Goal: Communication & Community: Share content

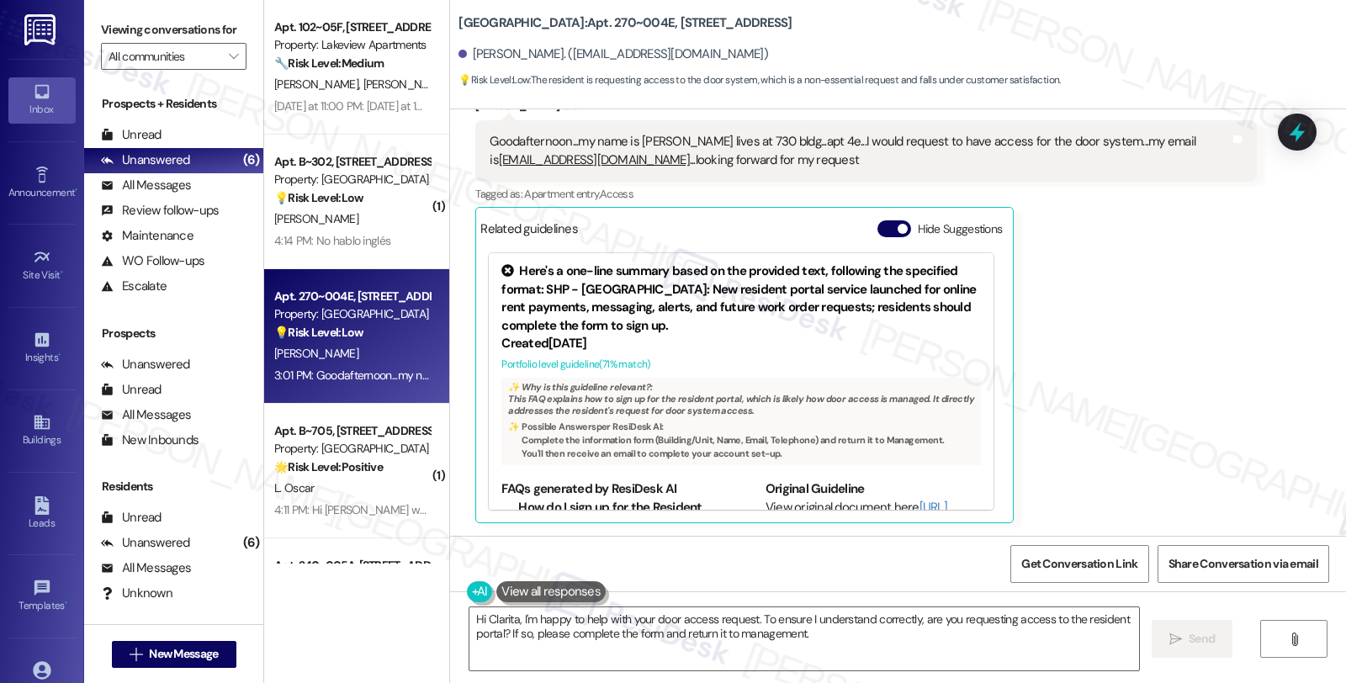
click at [1082, 390] on div "[PERSON_NAME] 3:01 PM Goodafternoon...my name is [PERSON_NAME] lives at 730 bld…" at bounding box center [865, 310] width 781 height 426
click at [174, 194] on div "All Messages" at bounding box center [146, 186] width 90 height 18
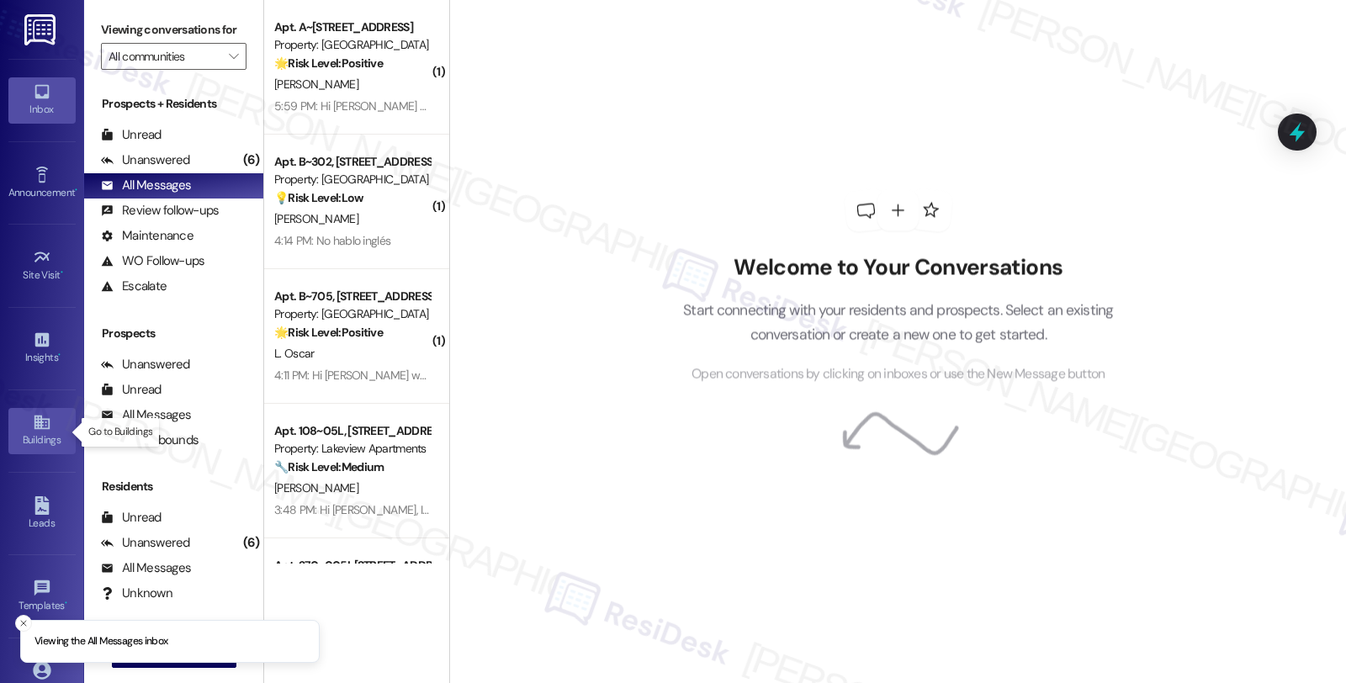
click at [56, 430] on link "Buildings" at bounding box center [41, 430] width 67 height 45
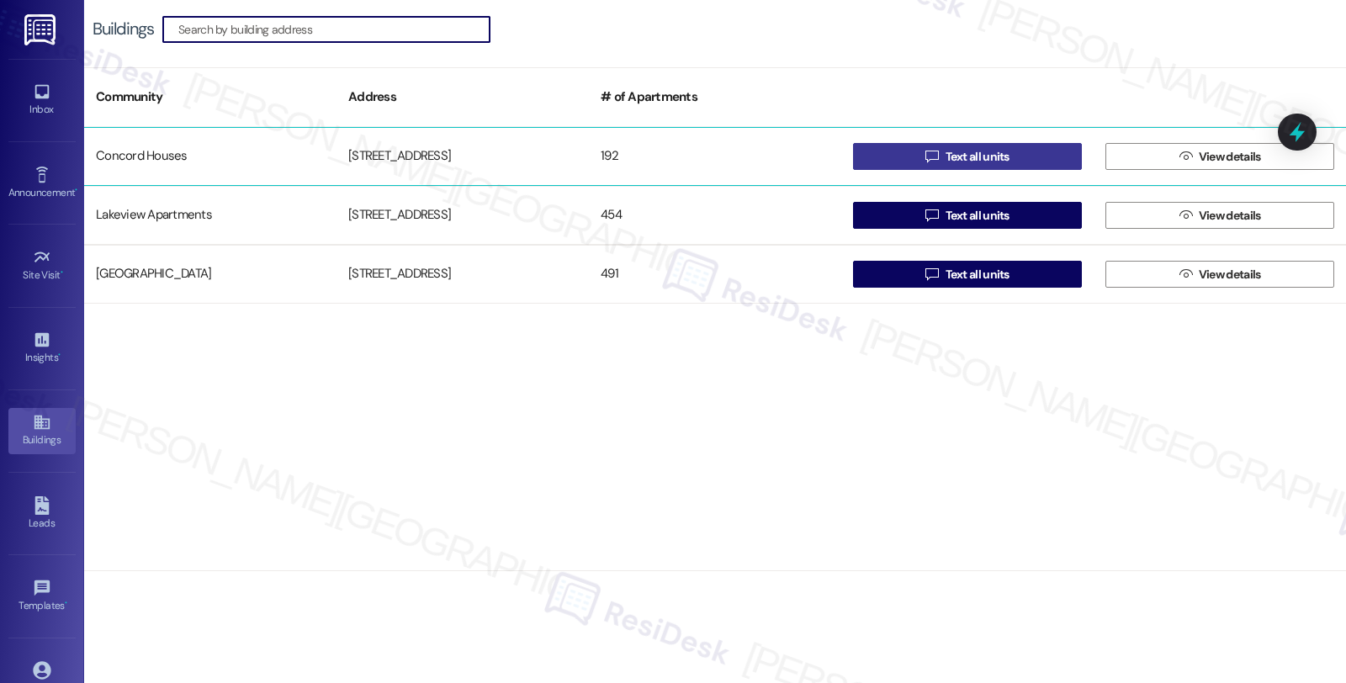
click at [918, 157] on button " Text all units" at bounding box center [967, 156] width 229 height 27
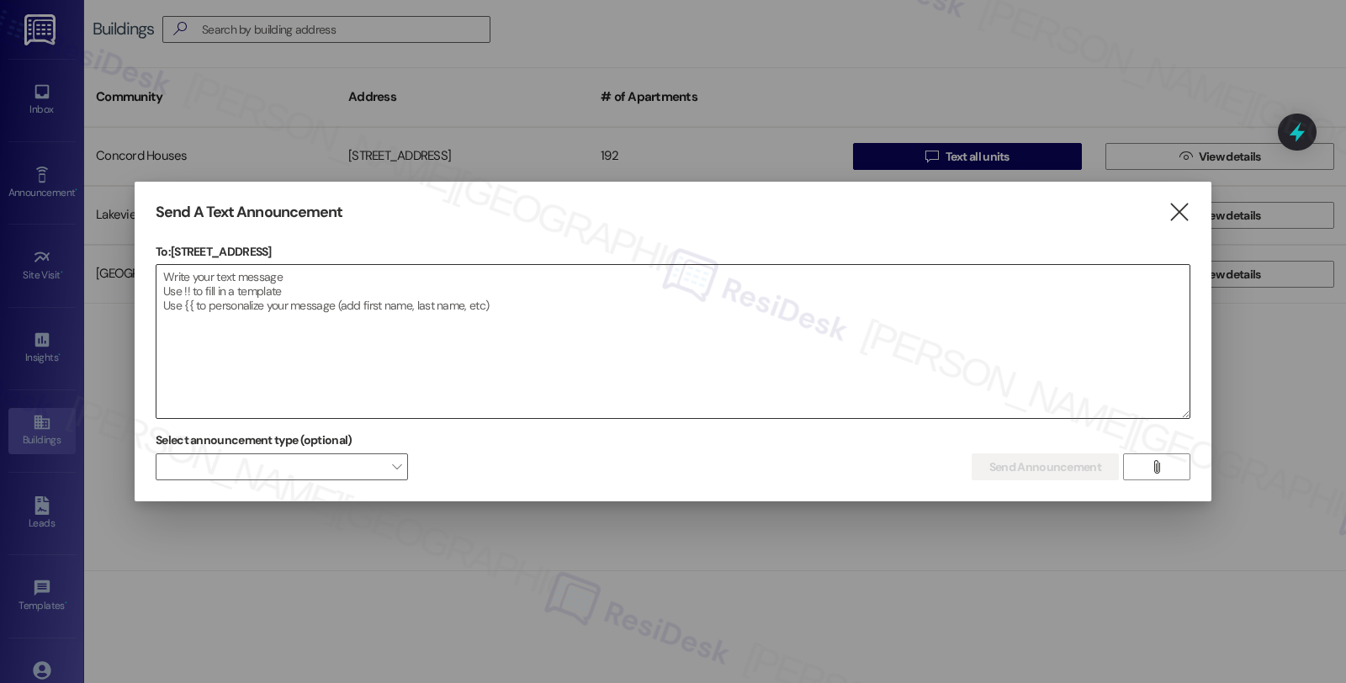
click at [567, 360] on textarea at bounding box center [673, 341] width 1033 height 153
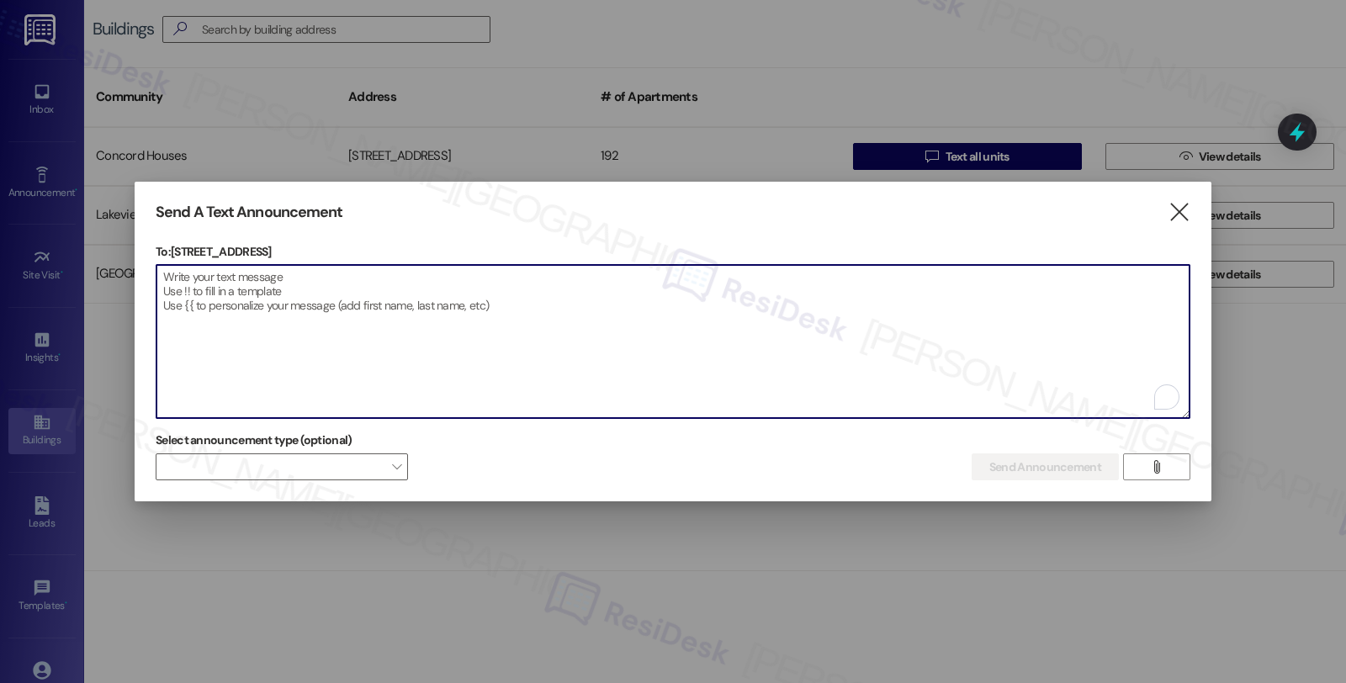
paste textarea "Hi {{first_name}}! Office Closure Notice Please note that the leasing office wi…"
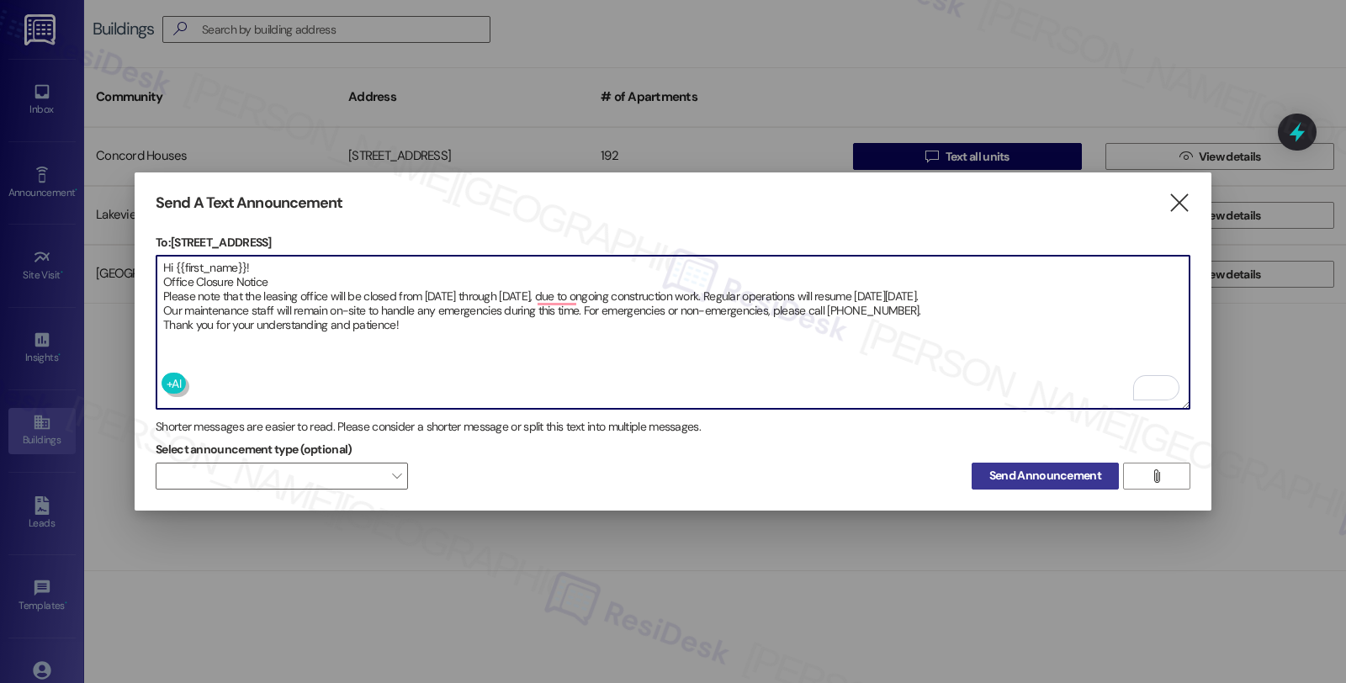
type textarea "Hi {{first_name}}! Office Closure Notice Please note that the leasing office wi…"
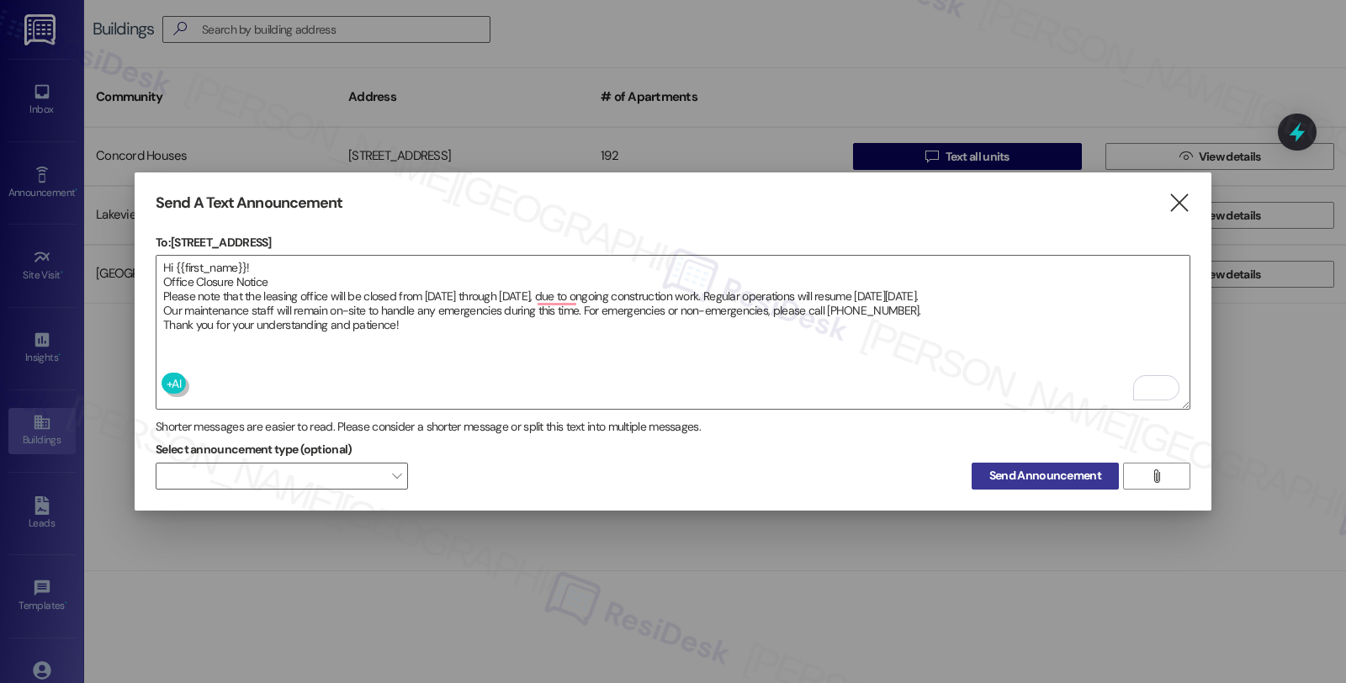
click at [1025, 477] on span "Send Announcement" at bounding box center [1046, 476] width 112 height 18
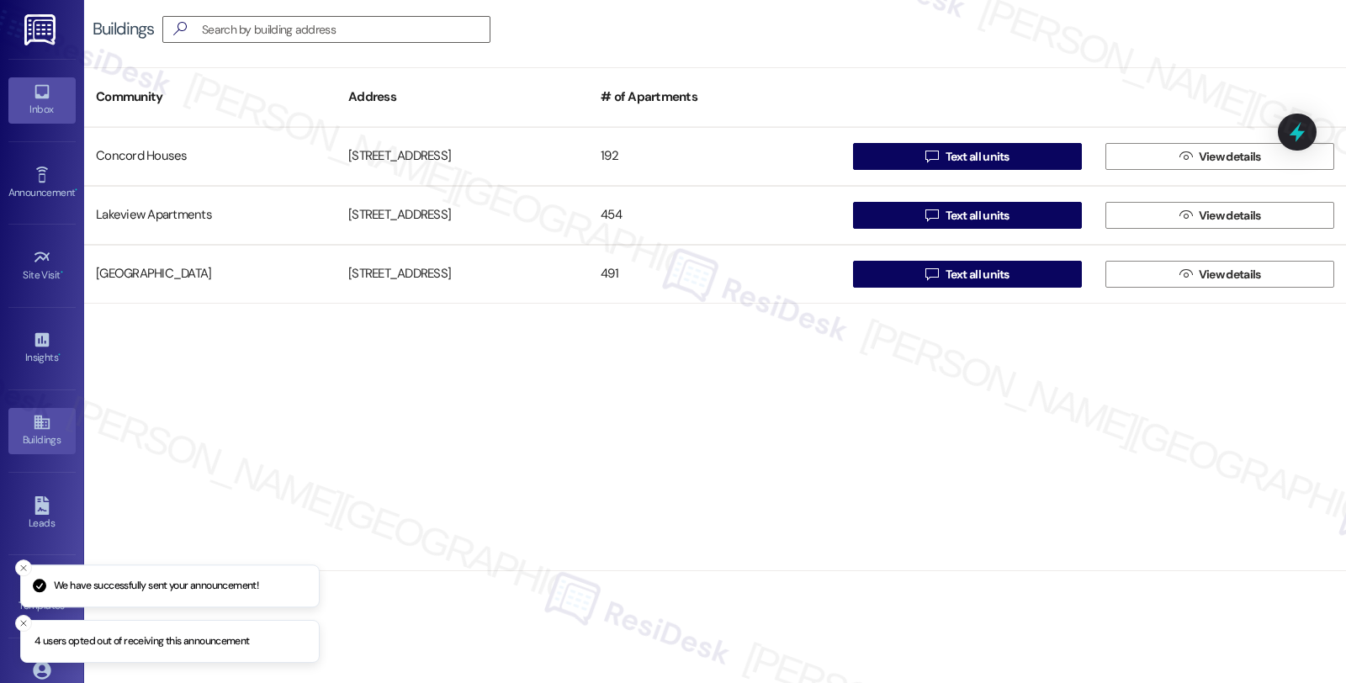
click at [56, 94] on link "Inbox" at bounding box center [41, 99] width 67 height 45
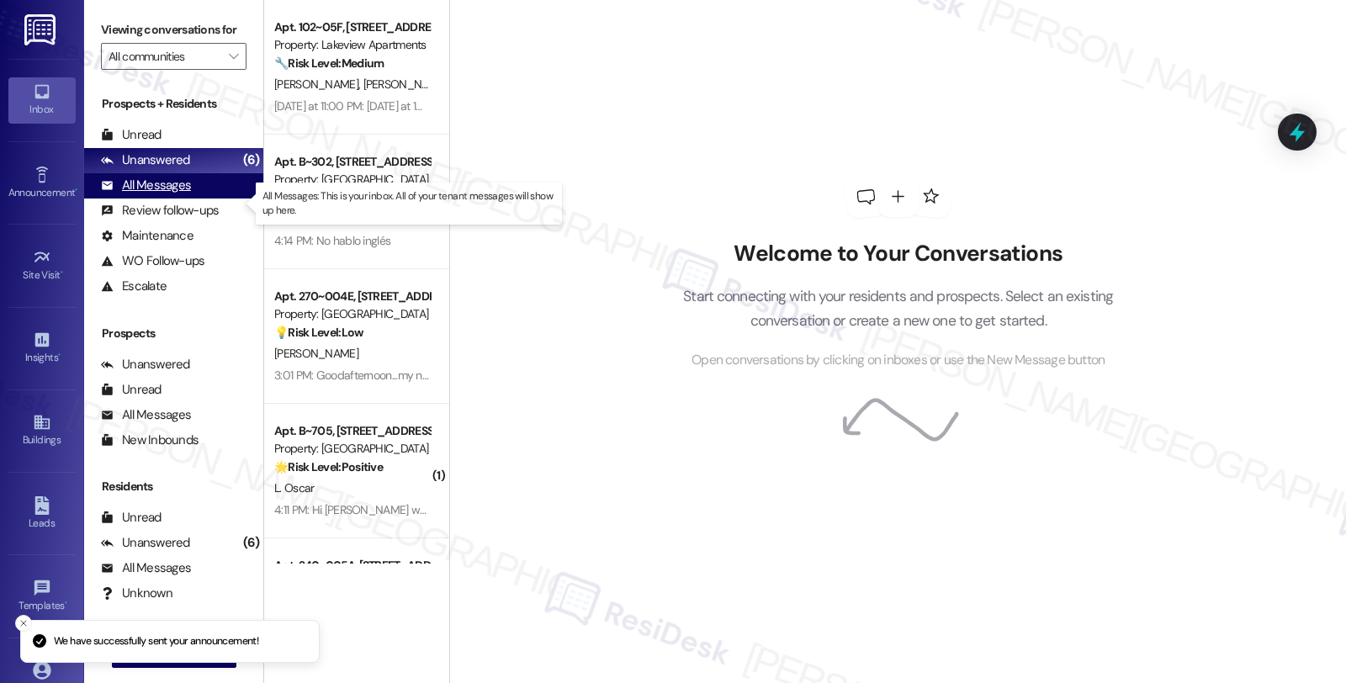
click at [183, 194] on div "All Messages" at bounding box center [146, 186] width 90 height 18
